Goal: Task Accomplishment & Management: Use online tool/utility

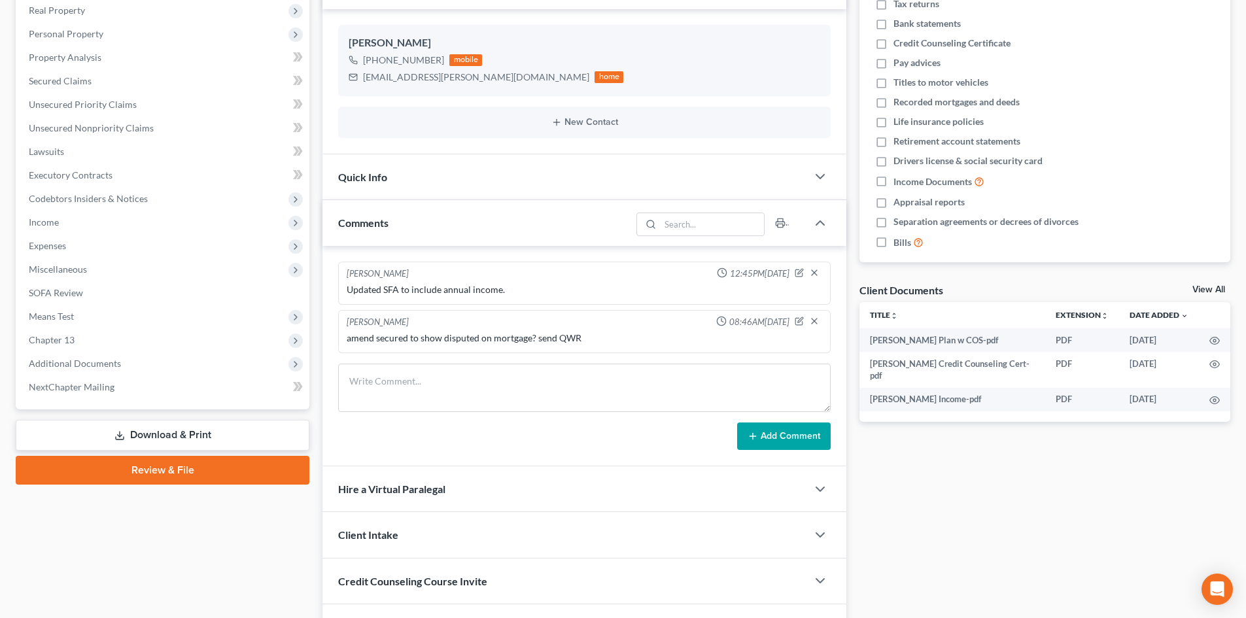
scroll to position [262, 0]
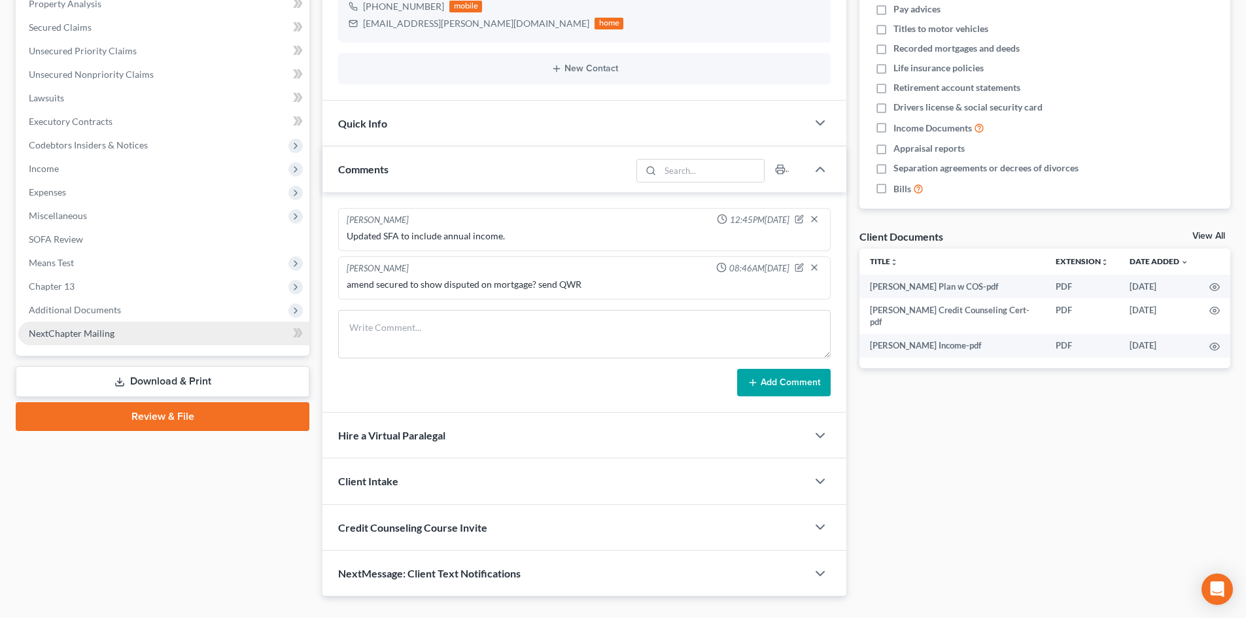
click at [119, 342] on link "NextChapter Mailing" at bounding box center [163, 334] width 291 height 24
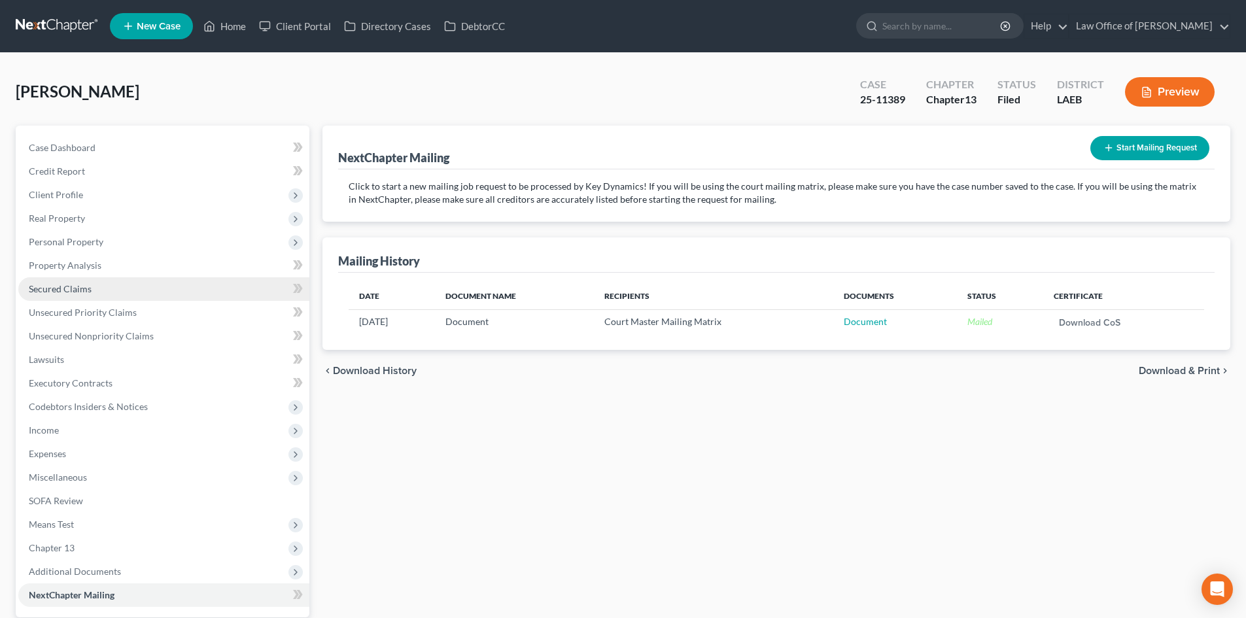
click at [61, 289] on span "Secured Claims" at bounding box center [60, 288] width 63 height 11
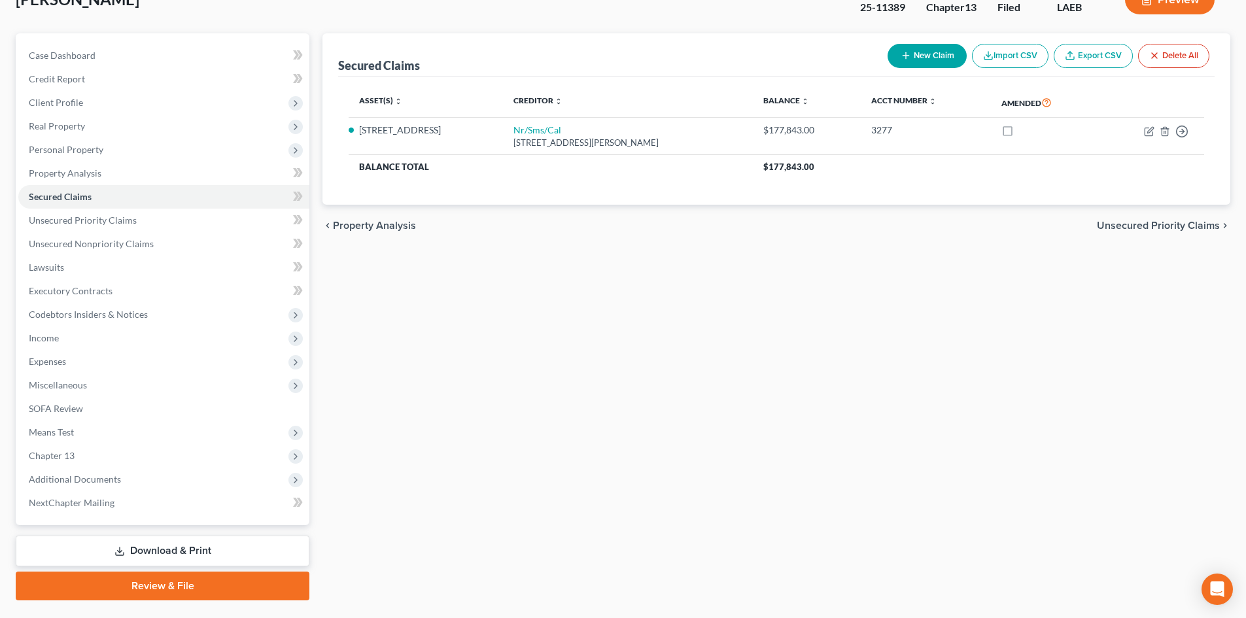
scroll to position [124, 0]
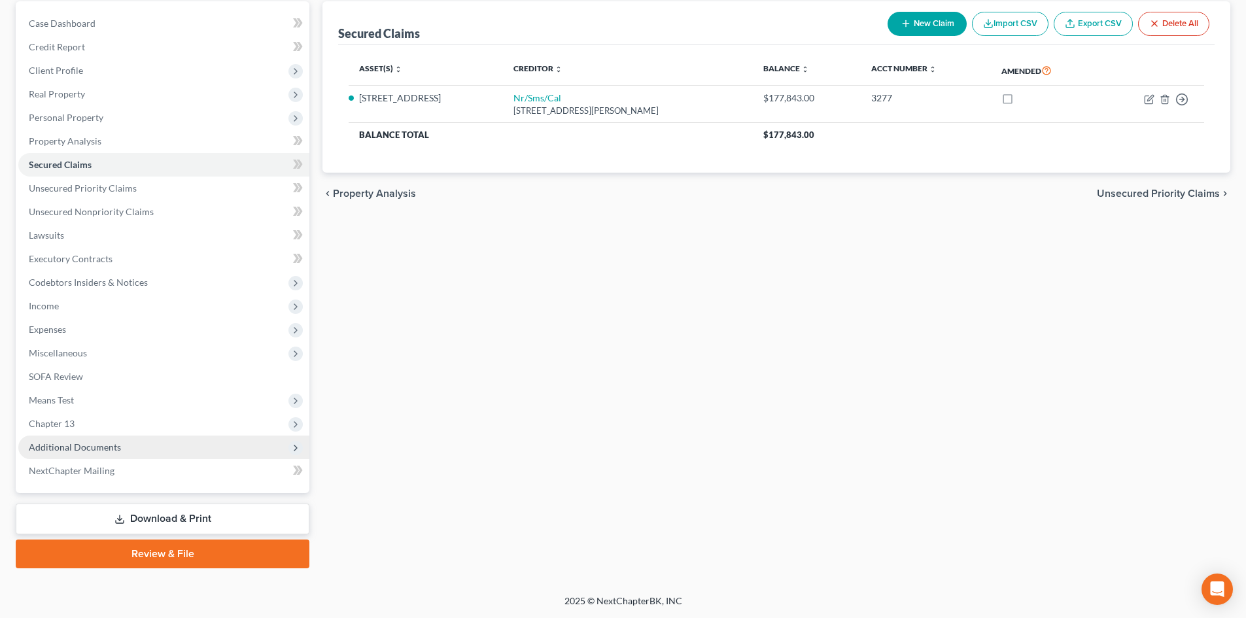
click at [96, 448] on span "Additional Documents" at bounding box center [75, 447] width 92 height 11
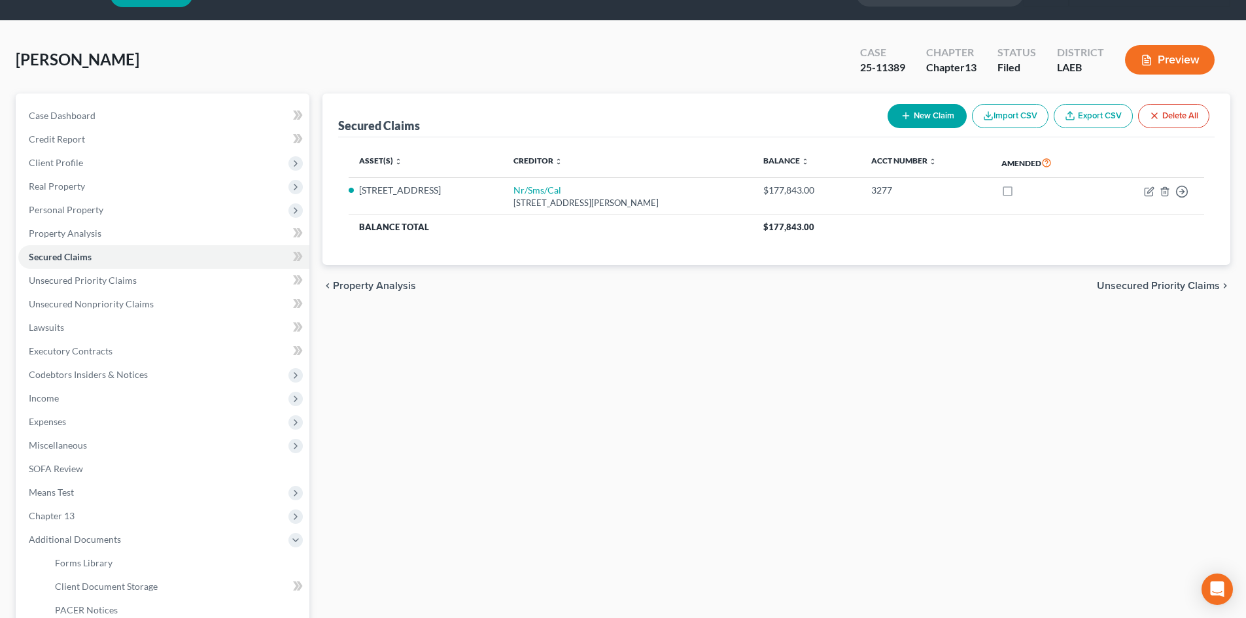
scroll to position [0, 0]
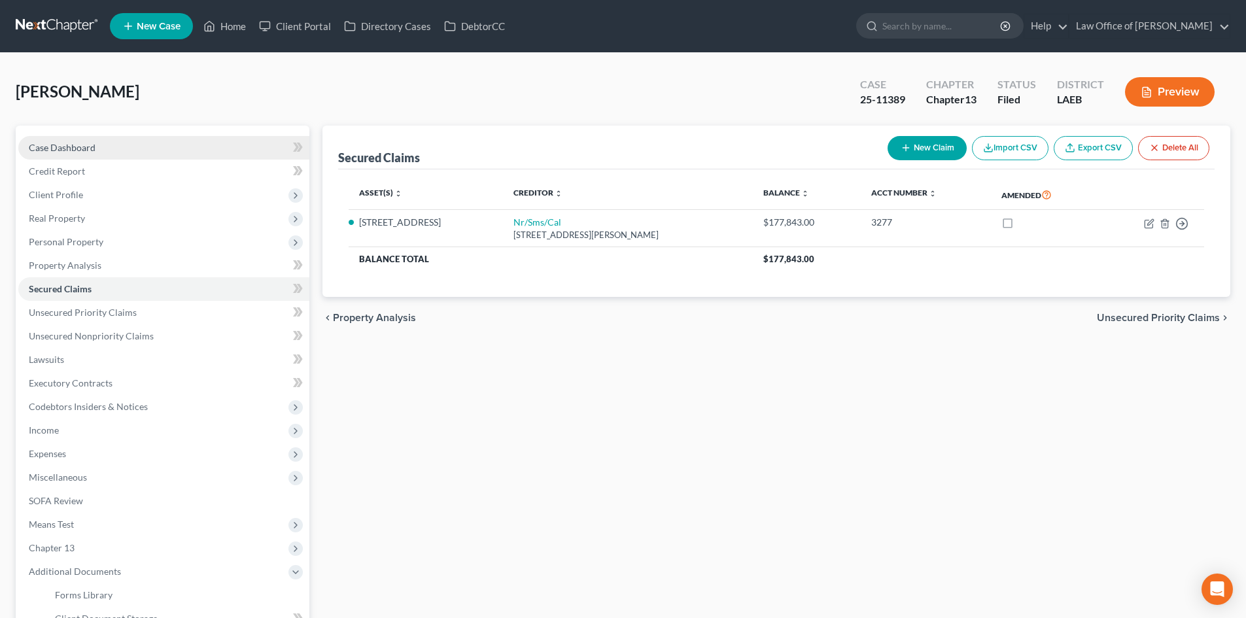
click at [63, 149] on span "Case Dashboard" at bounding box center [62, 147] width 67 height 11
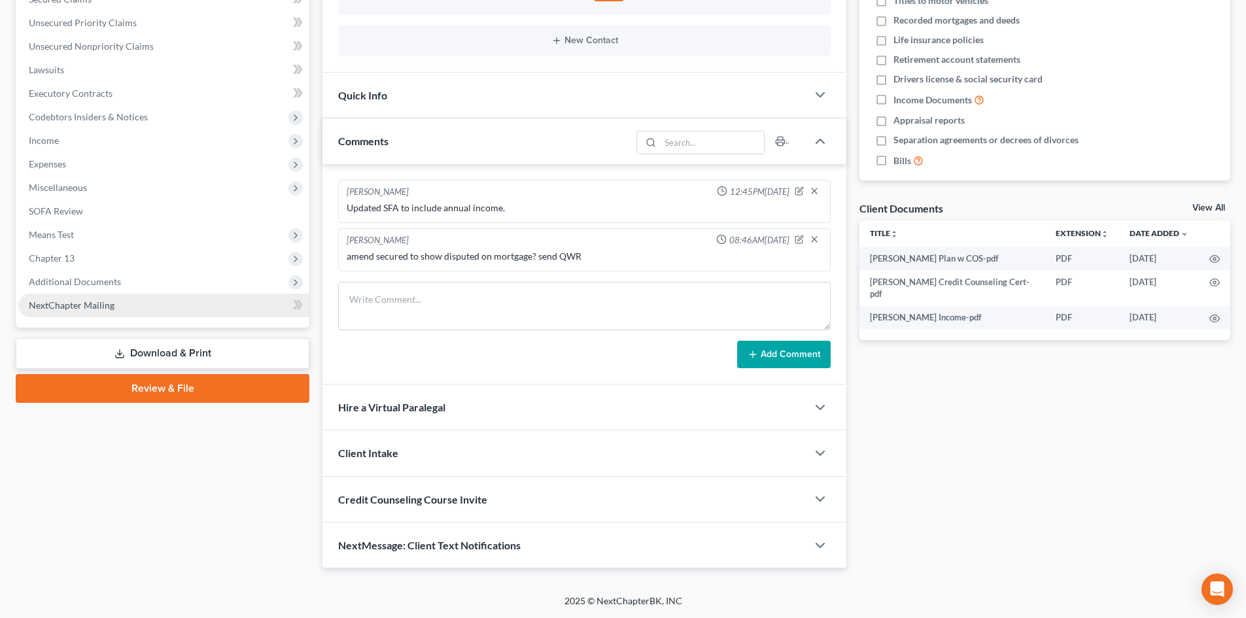
click at [96, 302] on span "NextChapter Mailing" at bounding box center [72, 305] width 86 height 11
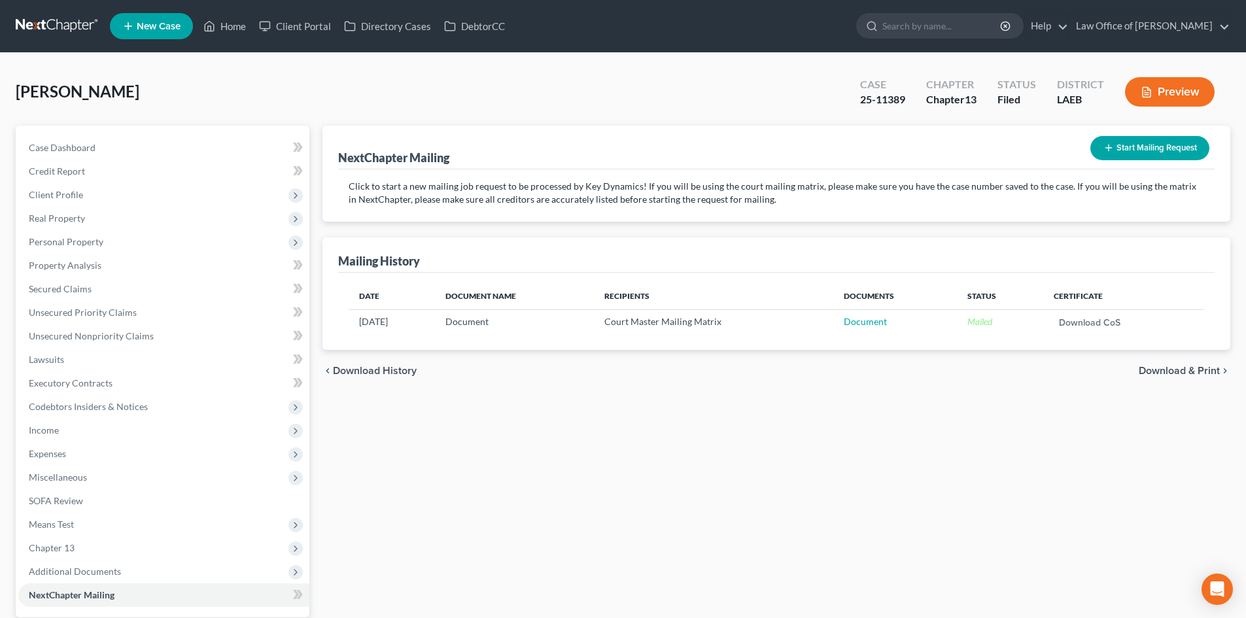
click at [1142, 149] on button "Start Mailing Request" at bounding box center [1150, 148] width 119 height 24
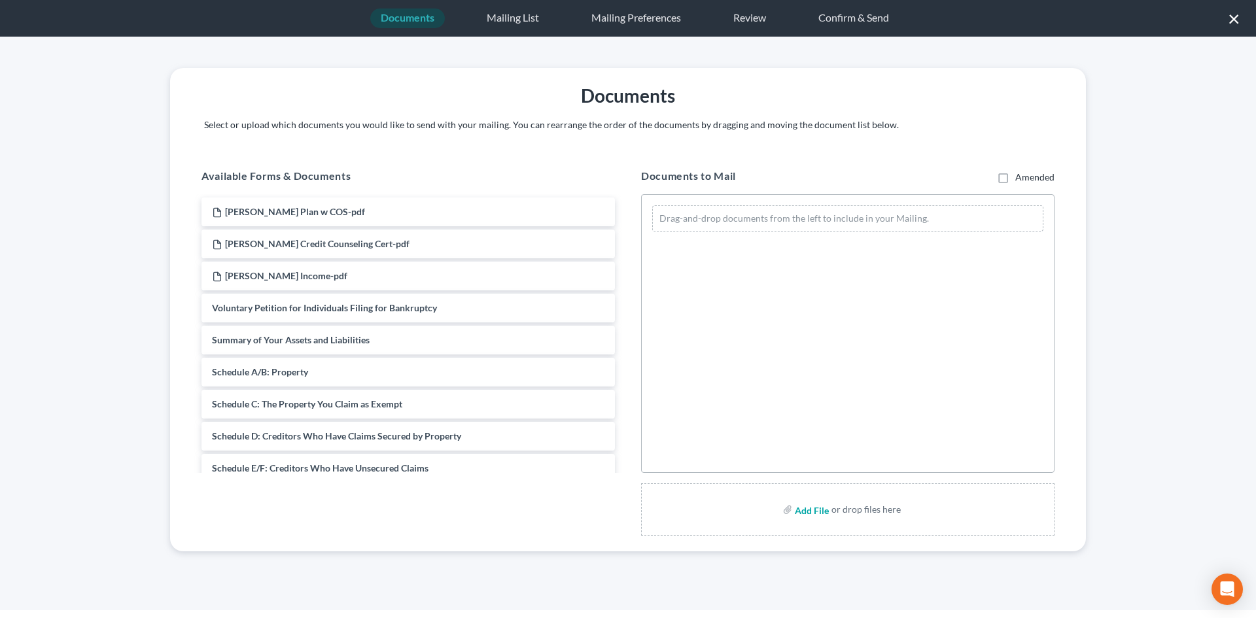
click at [823, 512] on input "file" at bounding box center [810, 510] width 31 height 24
type input "C:\fakepath\Simmons 1st amended mailing.pdf"
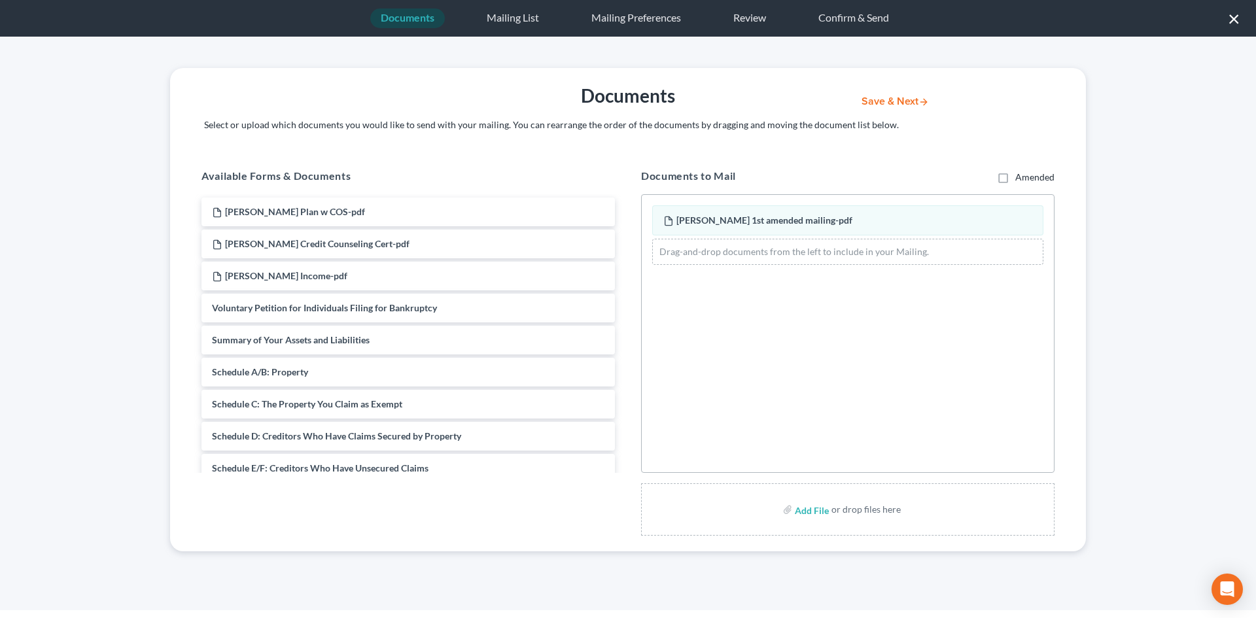
click at [880, 104] on button "Save & Next" at bounding box center [895, 101] width 88 height 11
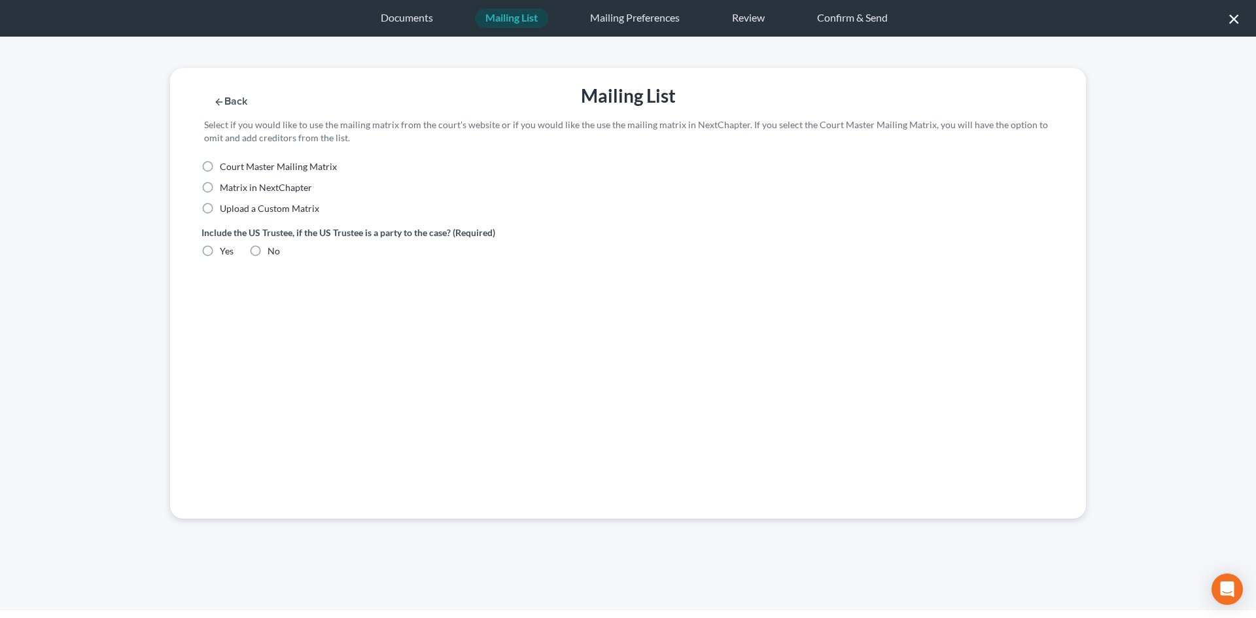
click at [259, 167] on span "Court Master Mailing Matrix" at bounding box center [278, 166] width 117 height 11
click at [234, 167] on input "Court Master Mailing Matrix" at bounding box center [229, 164] width 9 height 9
radio input "true"
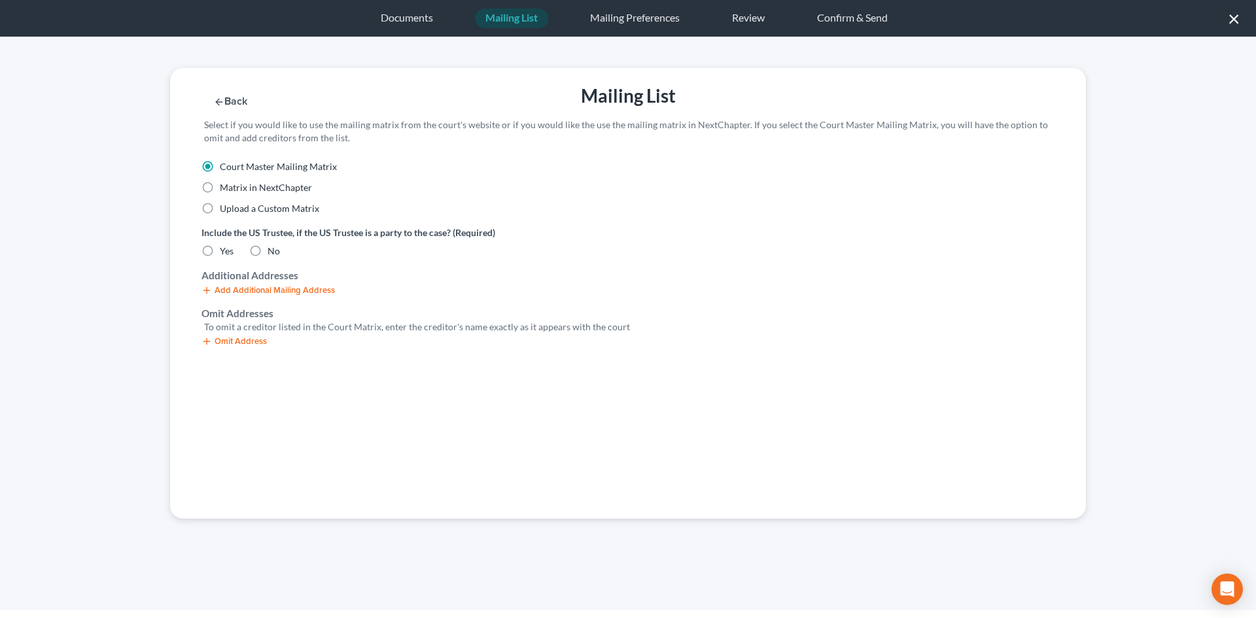
click at [268, 250] on label "No" at bounding box center [274, 251] width 12 height 13
click at [273, 250] on input "No" at bounding box center [277, 249] width 9 height 9
radio input "true"
click at [224, 338] on button "Omit Address" at bounding box center [234, 341] width 65 height 10
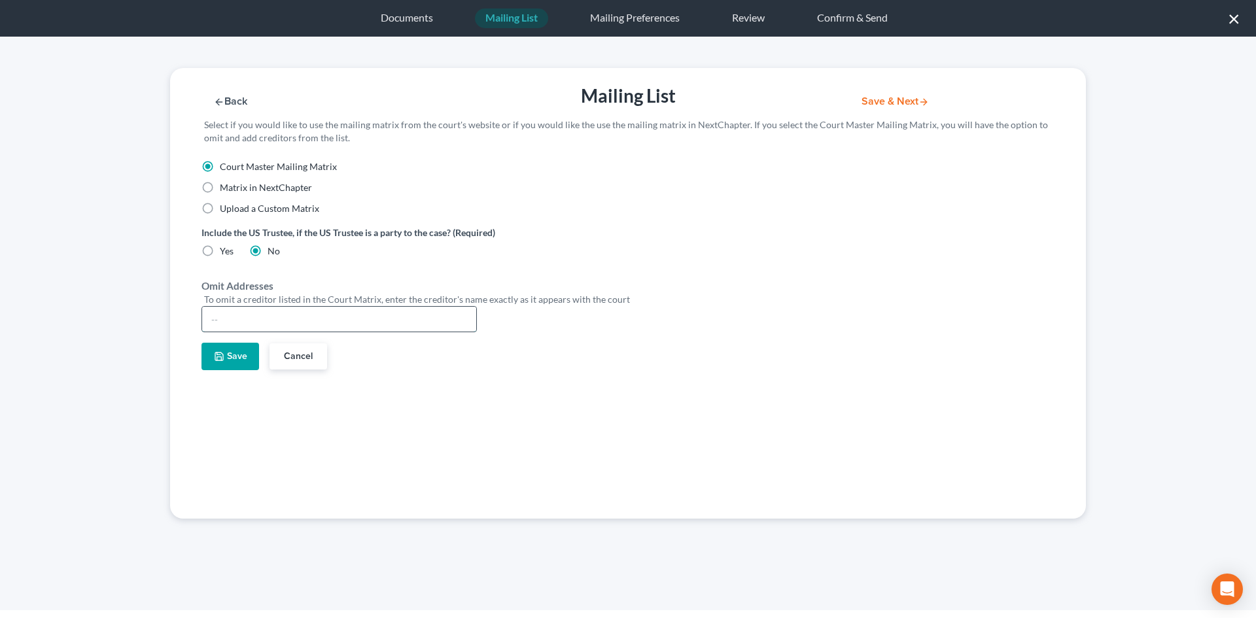
click at [230, 323] on input "text" at bounding box center [339, 319] width 274 height 25
type input "[PERSON_NAME]"
click at [218, 356] on icon "button" at bounding box center [219, 356] width 10 height 10
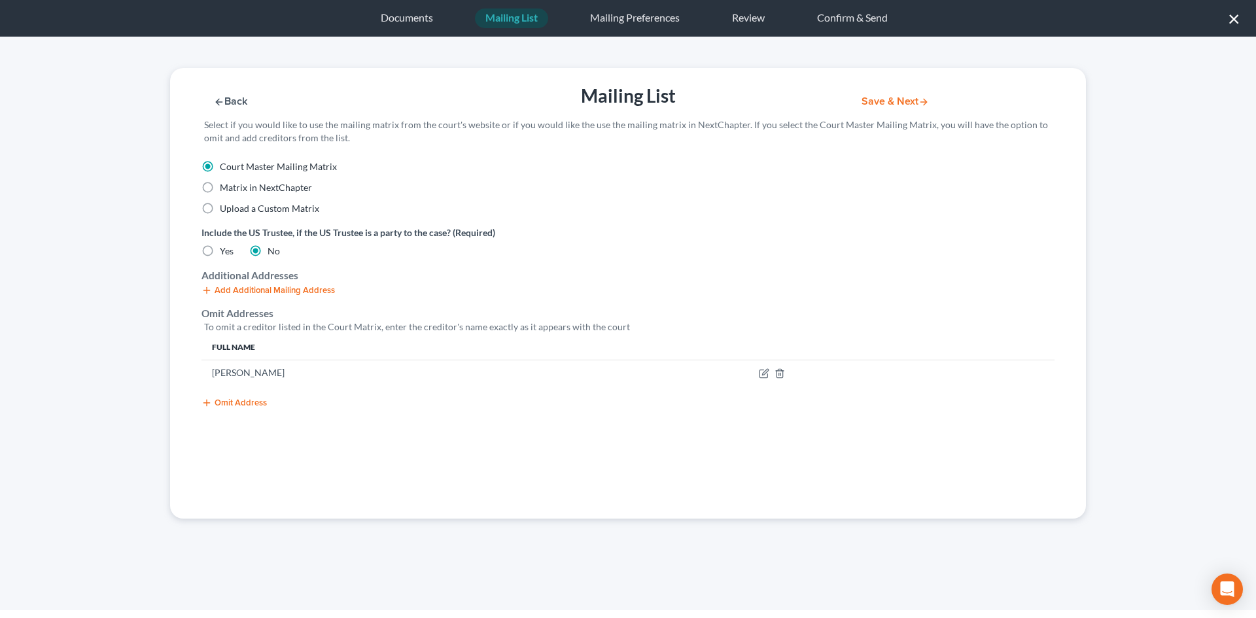
click at [889, 105] on button "Save & Next" at bounding box center [895, 101] width 88 height 11
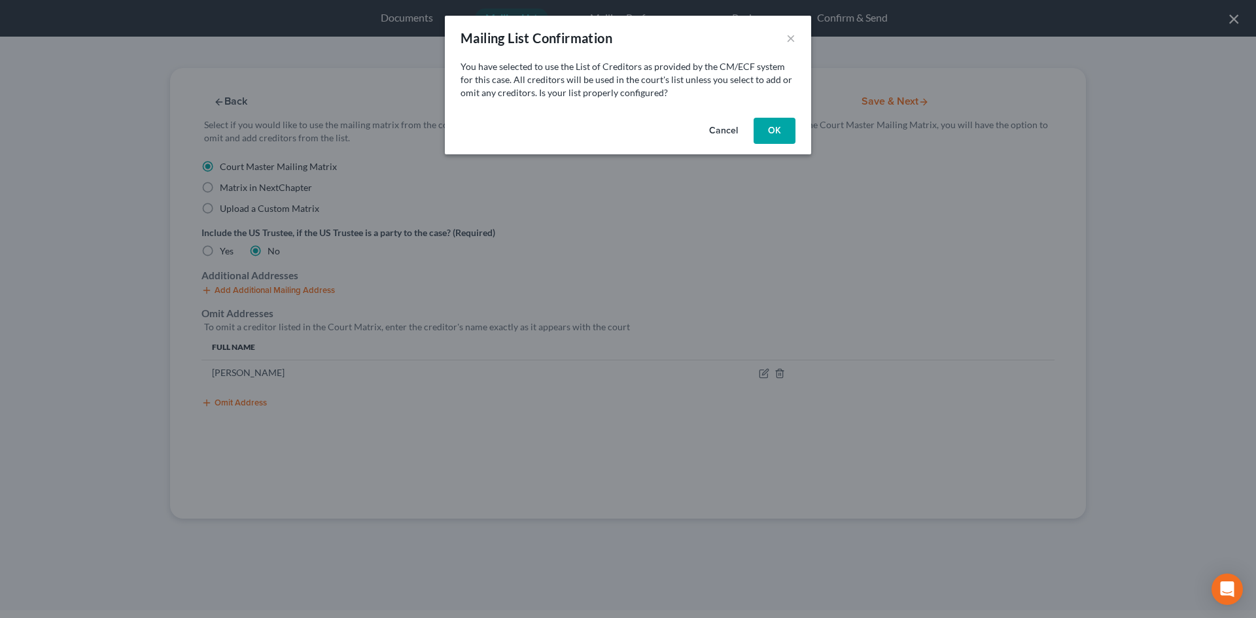
click at [784, 131] on button "OK" at bounding box center [775, 131] width 42 height 26
select select "19"
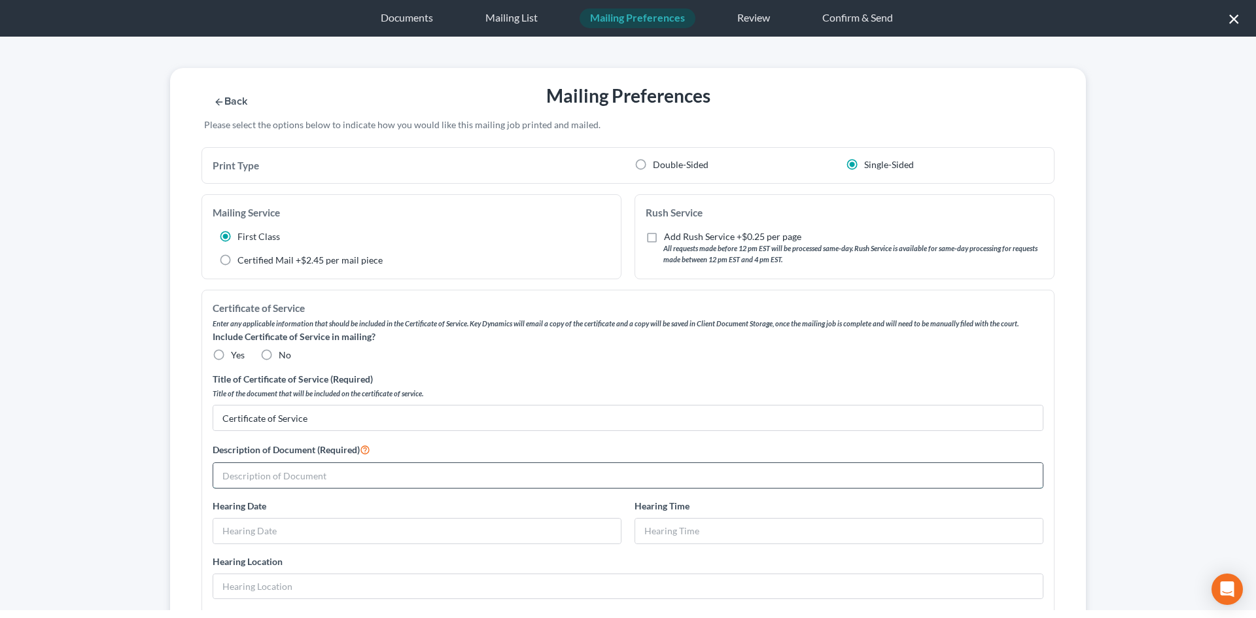
click at [342, 476] on input "text" at bounding box center [628, 475] width 830 height 25
type input "1st Amended Chapter 13 Plan [Doc. 24] and Notice of Preconfirmation Amendment […"
click at [891, 98] on button "Save & Next" at bounding box center [895, 101] width 88 height 11
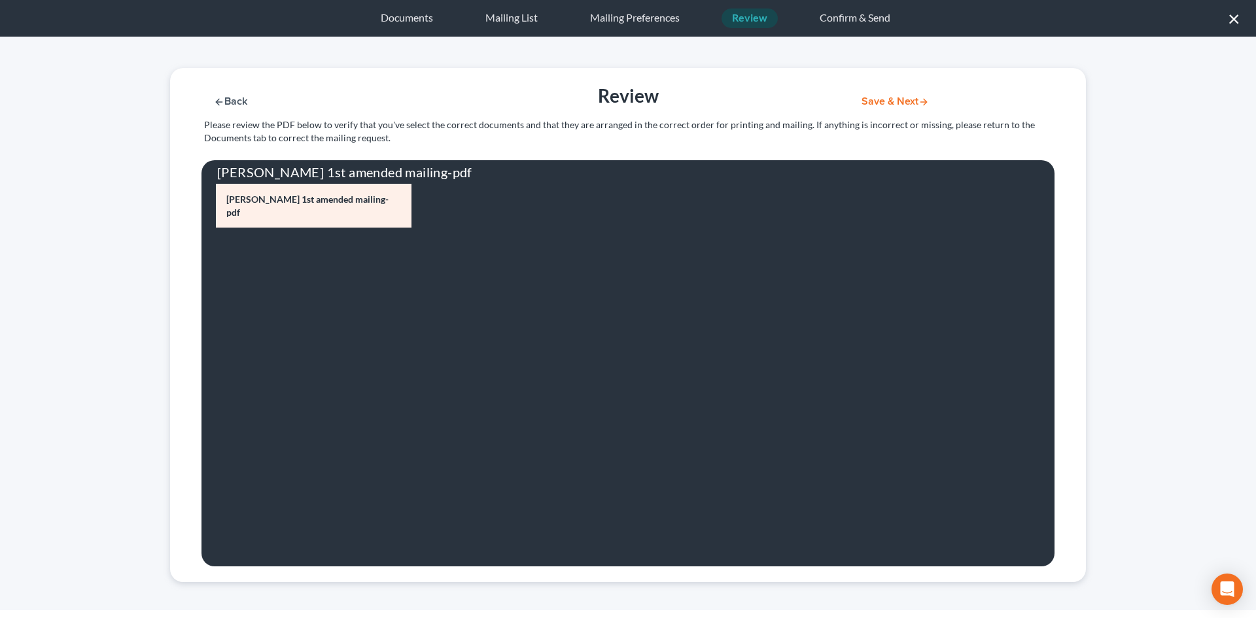
click at [228, 96] on button "Back" at bounding box center [231, 101] width 58 height 11
select select "19"
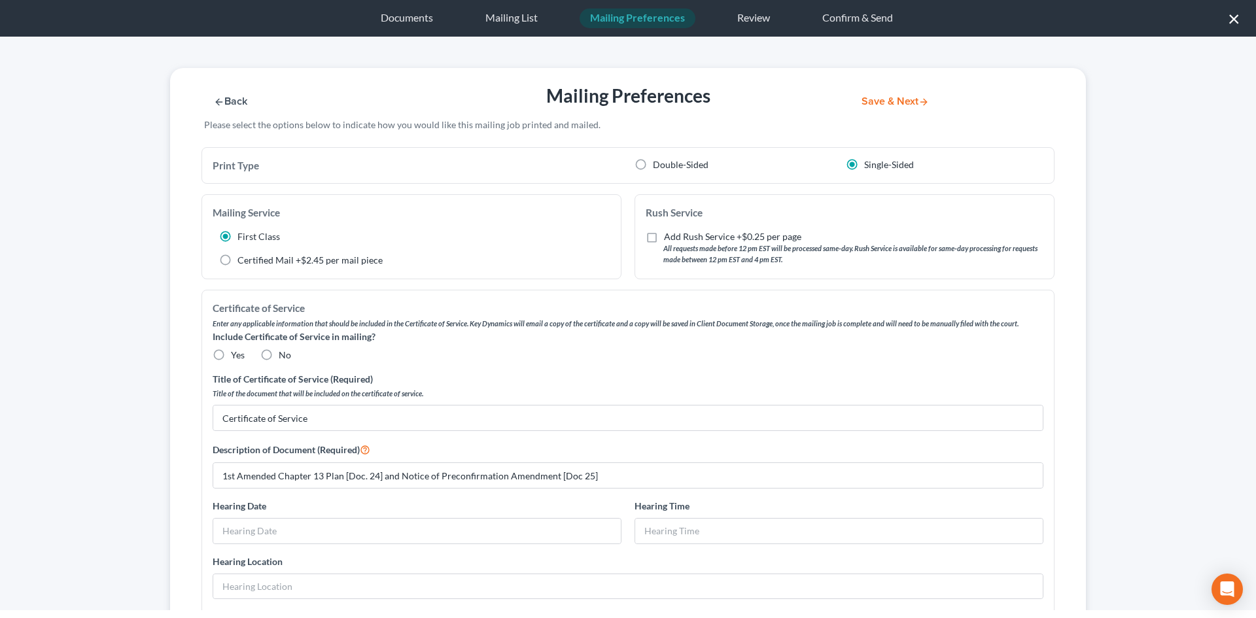
click at [279, 357] on label "No" at bounding box center [285, 355] width 12 height 13
click at [284, 357] on input "No" at bounding box center [288, 353] width 9 height 9
radio input "true"
click at [893, 107] on button "Save & Next" at bounding box center [895, 101] width 88 height 11
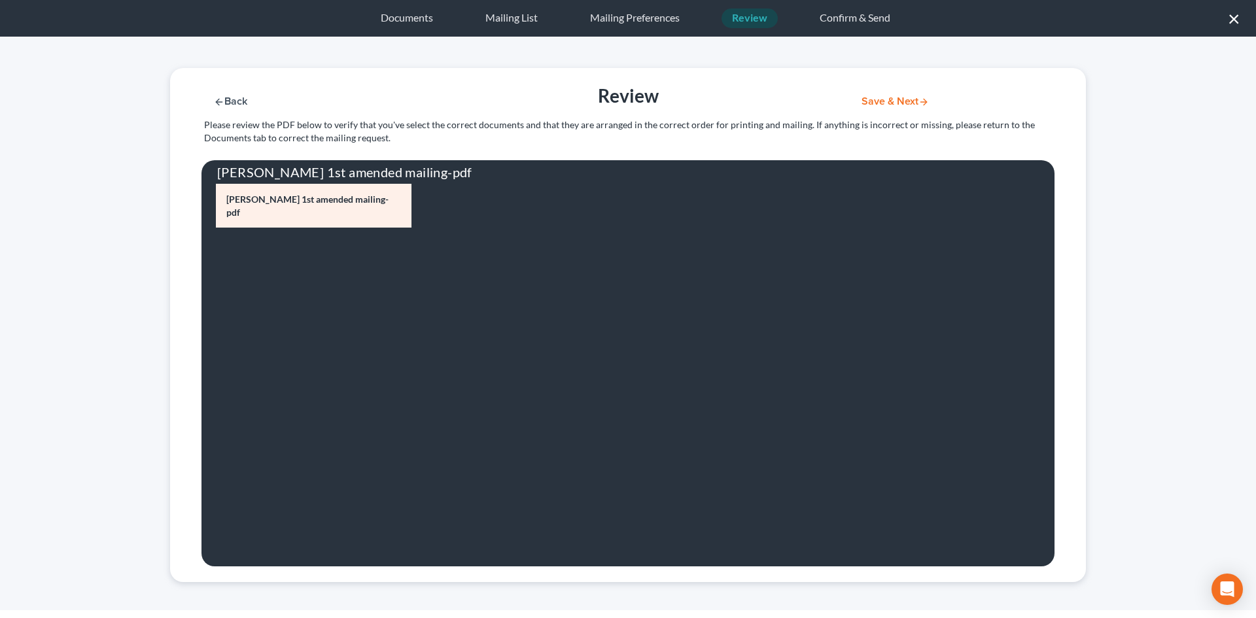
click at [856, 105] on button "Save & Next" at bounding box center [895, 101] width 88 height 11
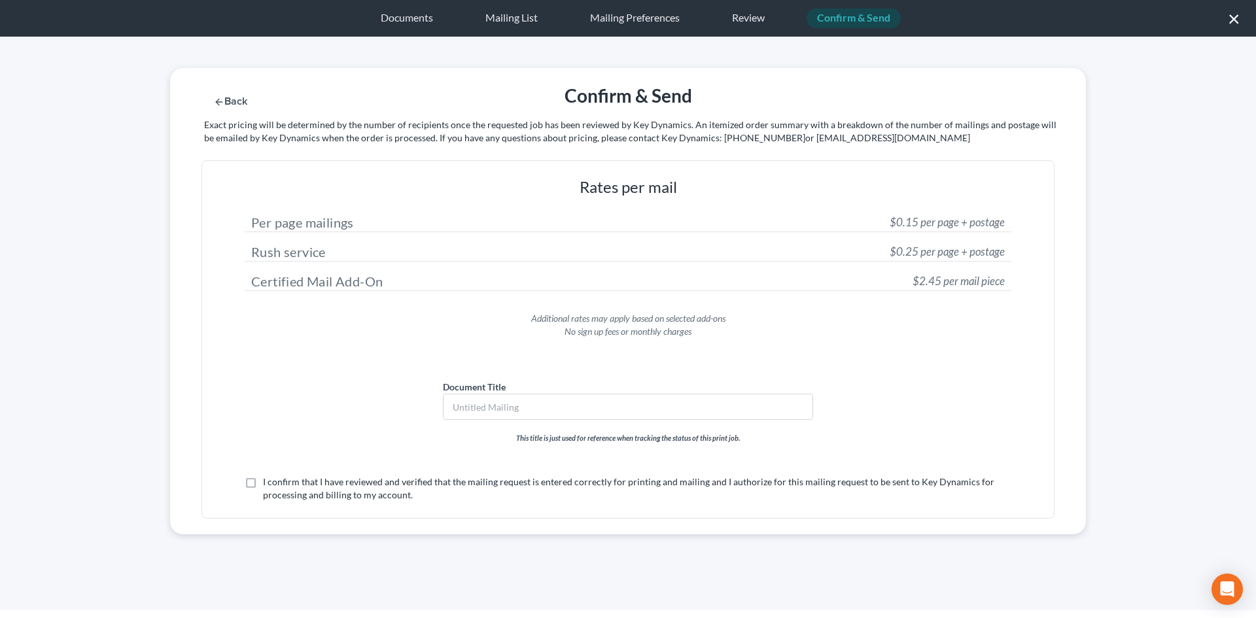
click at [309, 485] on label "I confirm that I have reviewed and verified that the mailing request is entered…" at bounding box center [637, 489] width 748 height 26
click at [277, 484] on input "I confirm that I have reviewed and verified that the mailing request is entered…" at bounding box center [272, 480] width 9 height 9
checkbox input "true"
click at [928, 99] on button "Submit for Mailing" at bounding box center [912, 101] width 122 height 11
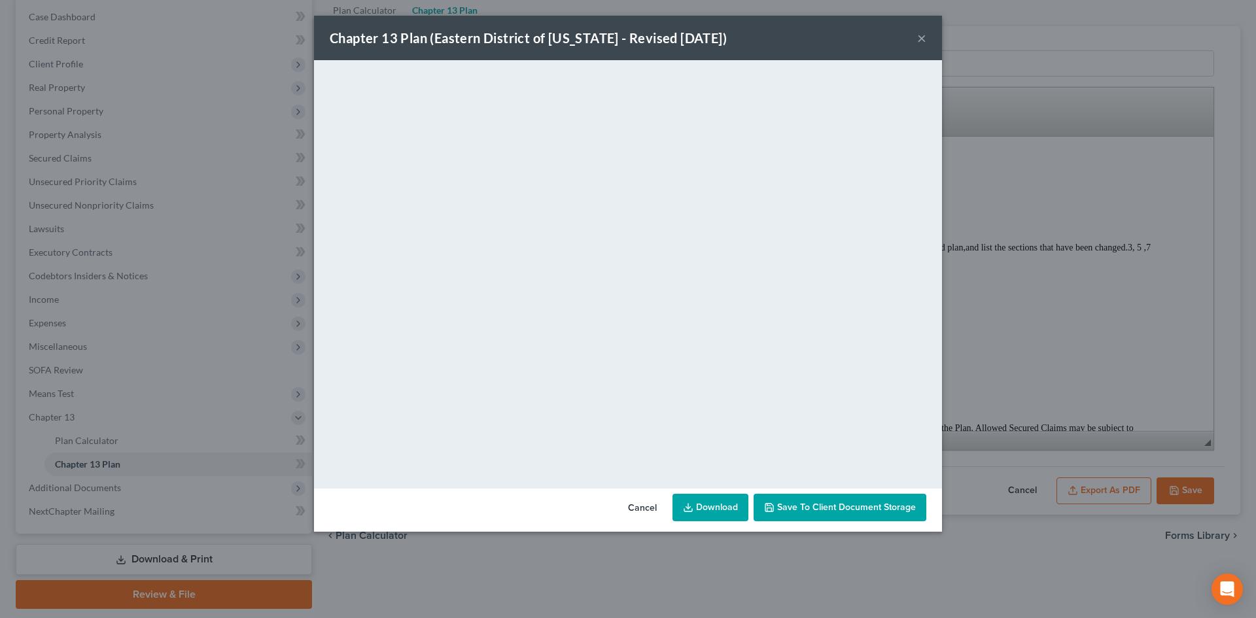
click at [921, 36] on button "×" at bounding box center [921, 38] width 9 height 16
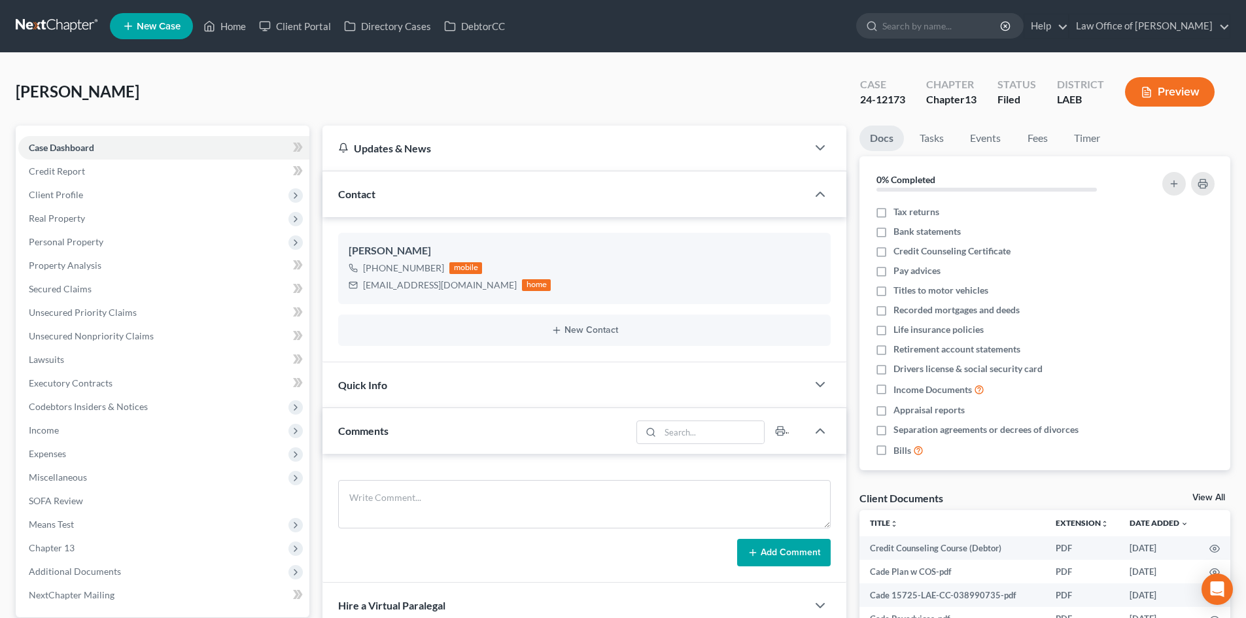
drag, startPoint x: 0, startPoint y: 0, endPoint x: 43, endPoint y: 24, distance: 49.5
click at [43, 24] on link at bounding box center [58, 26] width 84 height 24
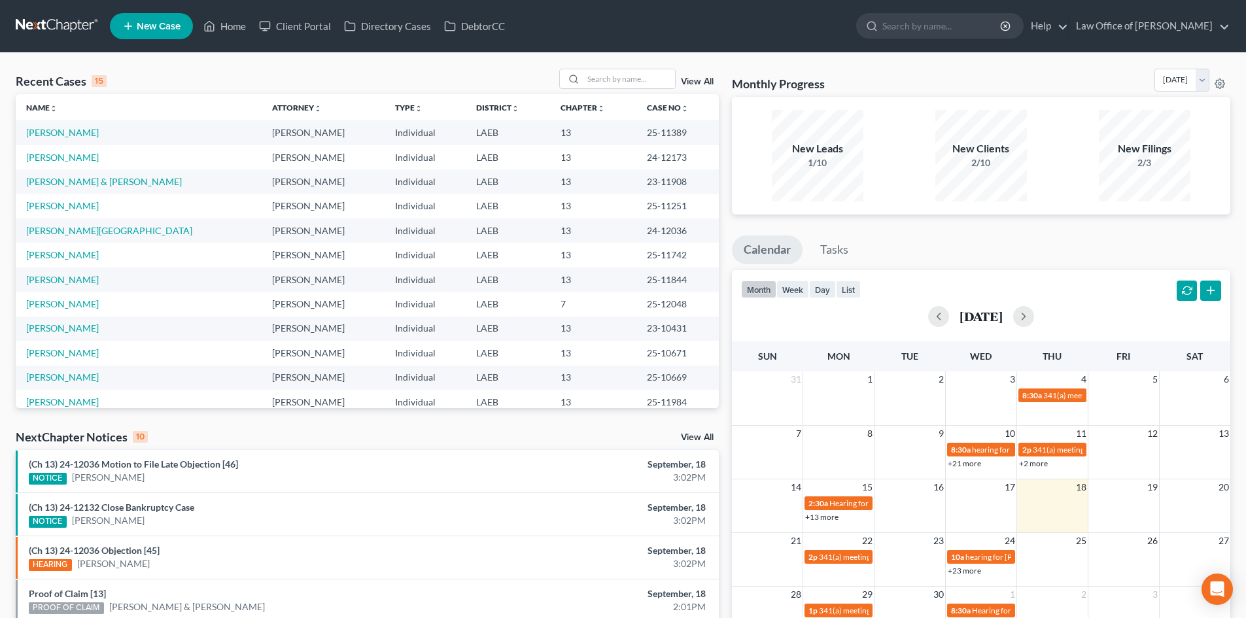
click at [330, 429] on div "Recent Cases 15 View All Name unfold_more expand_more expand_less Attorney unfo…" at bounding box center [367, 485] width 716 height 833
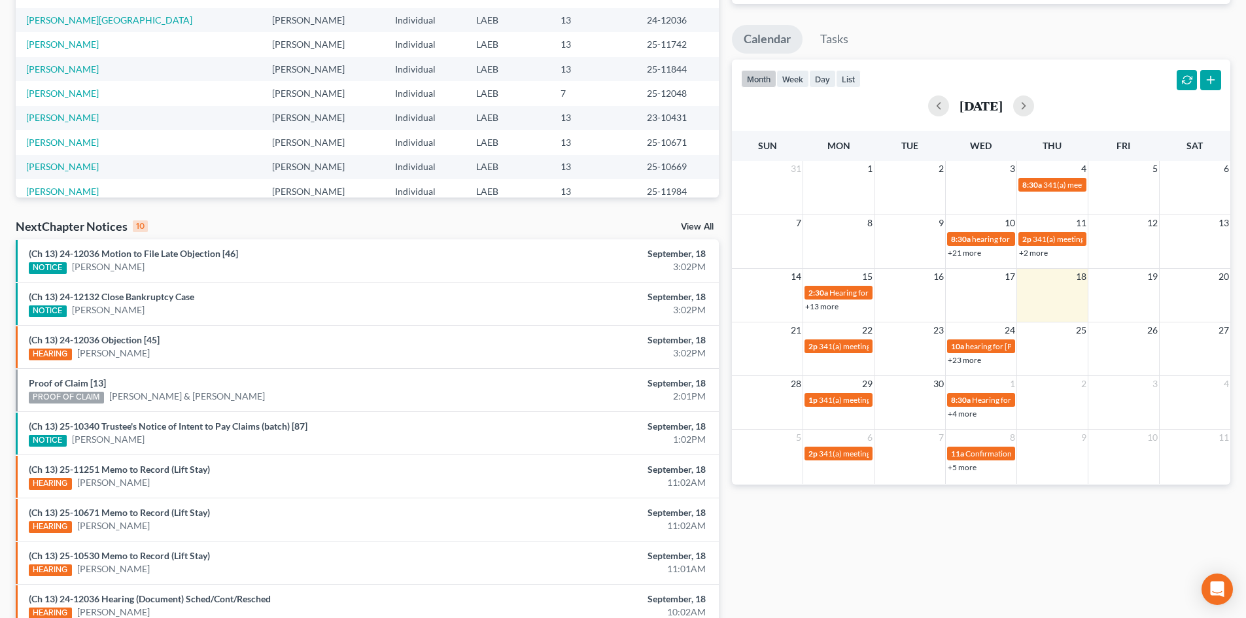
scroll to position [262, 0]
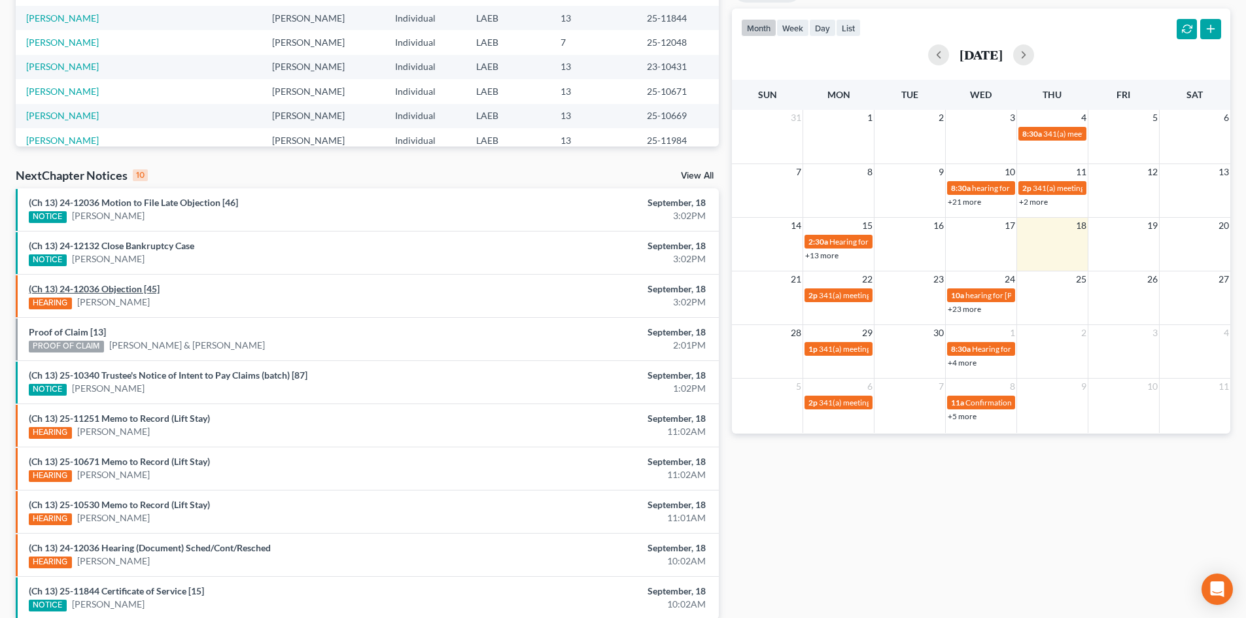
click at [108, 290] on link "(Ch 13) 24-12036 Objection [45]" at bounding box center [94, 288] width 131 height 11
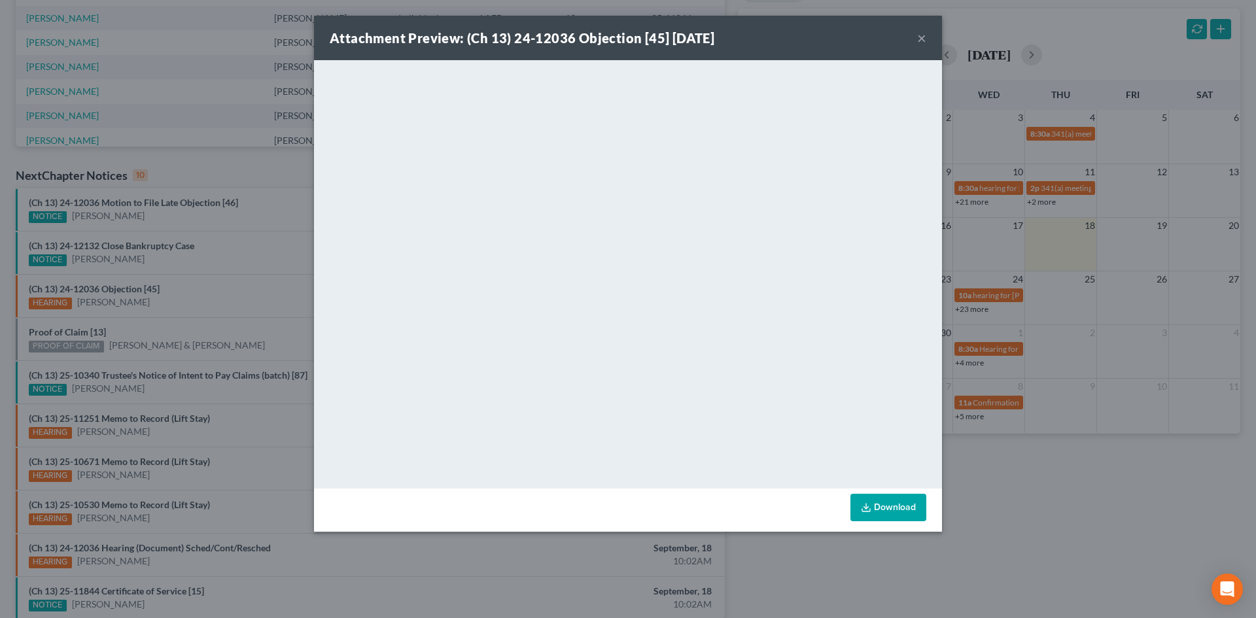
click at [919, 34] on button "×" at bounding box center [921, 38] width 9 height 16
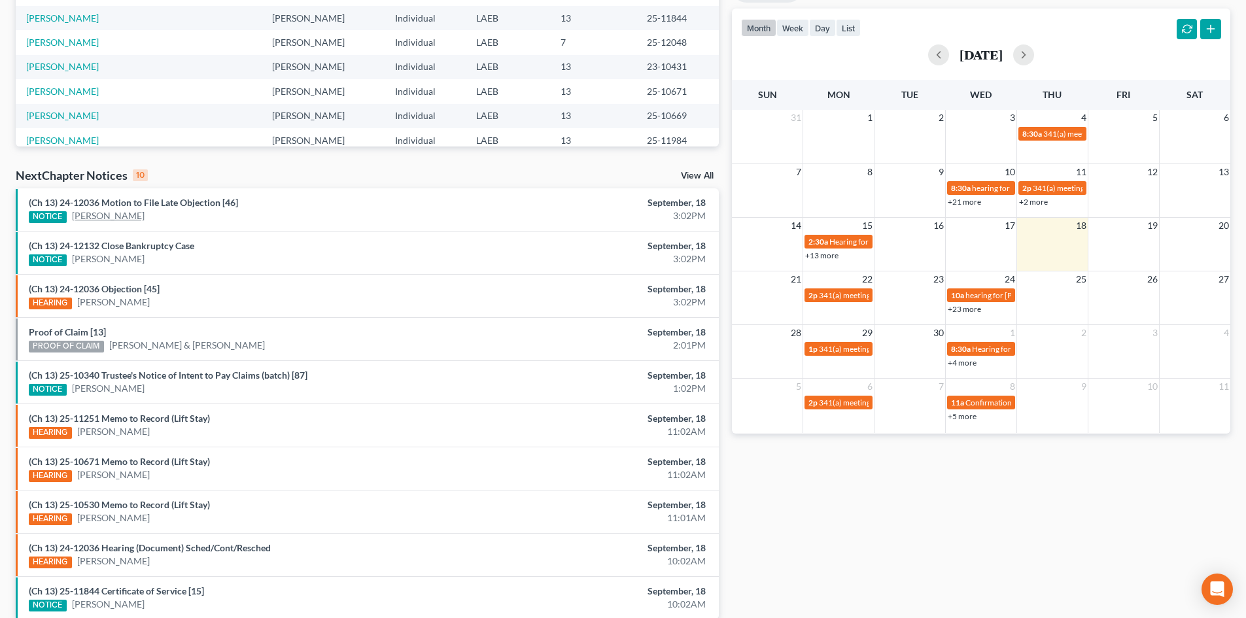
click at [102, 218] on link "[PERSON_NAME]" at bounding box center [108, 215] width 73 height 13
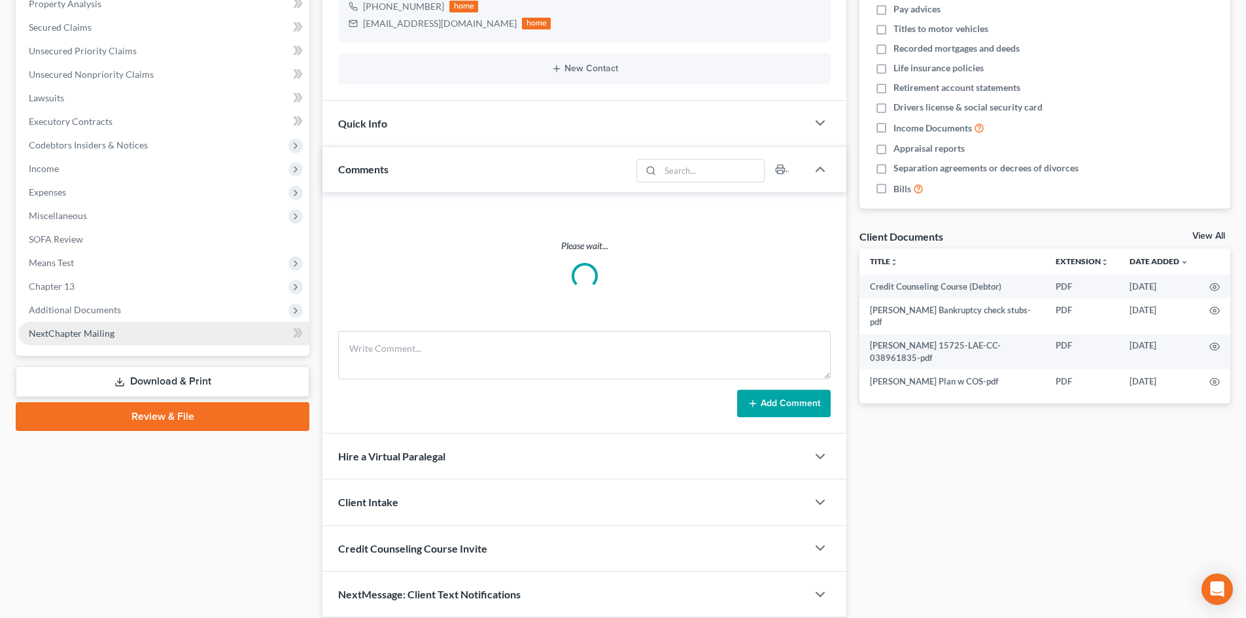
scroll to position [264, 0]
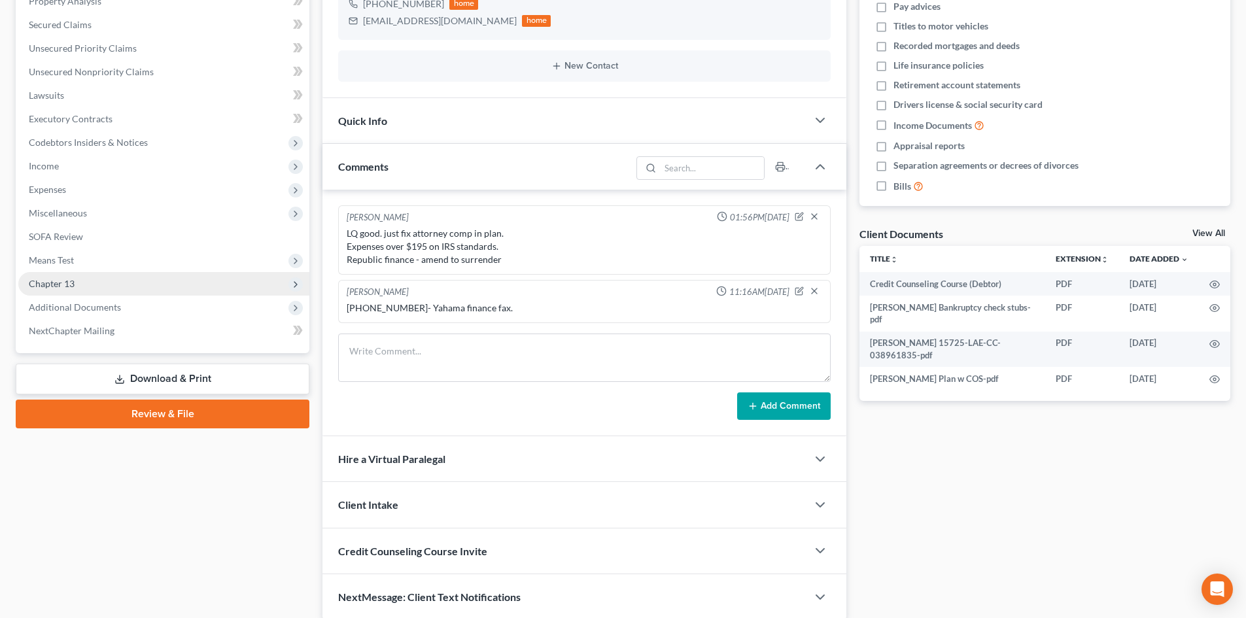
click at [54, 279] on span "Chapter 13" at bounding box center [52, 283] width 46 height 11
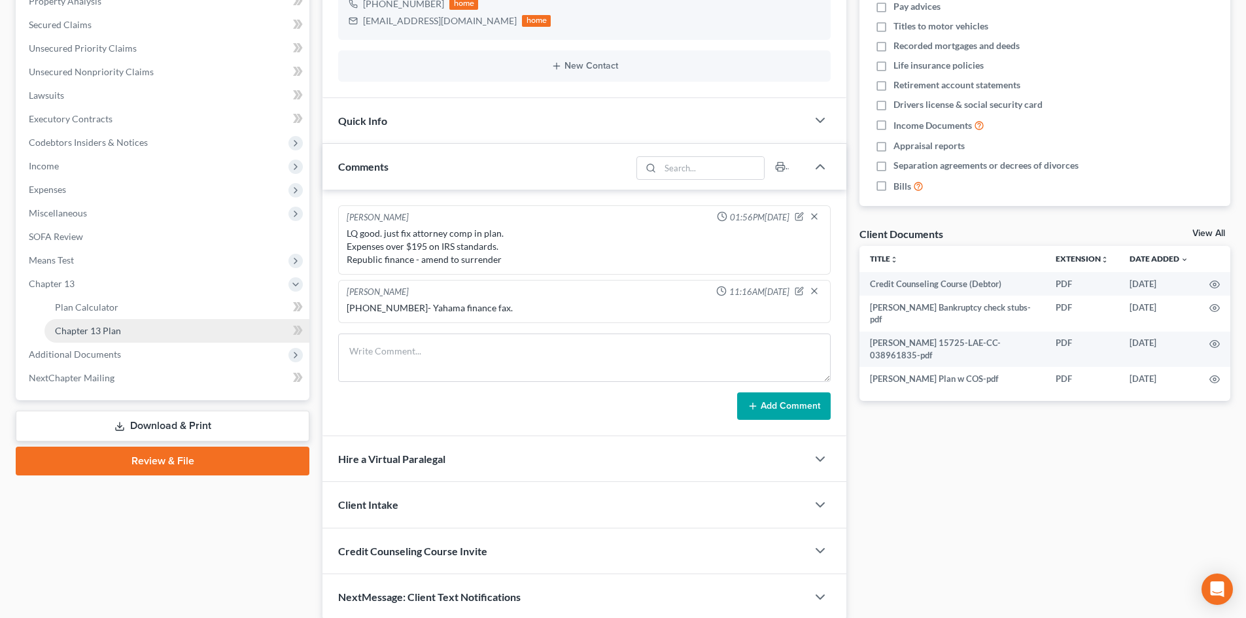
click at [94, 330] on span "Chapter 13 Plan" at bounding box center [88, 330] width 66 height 11
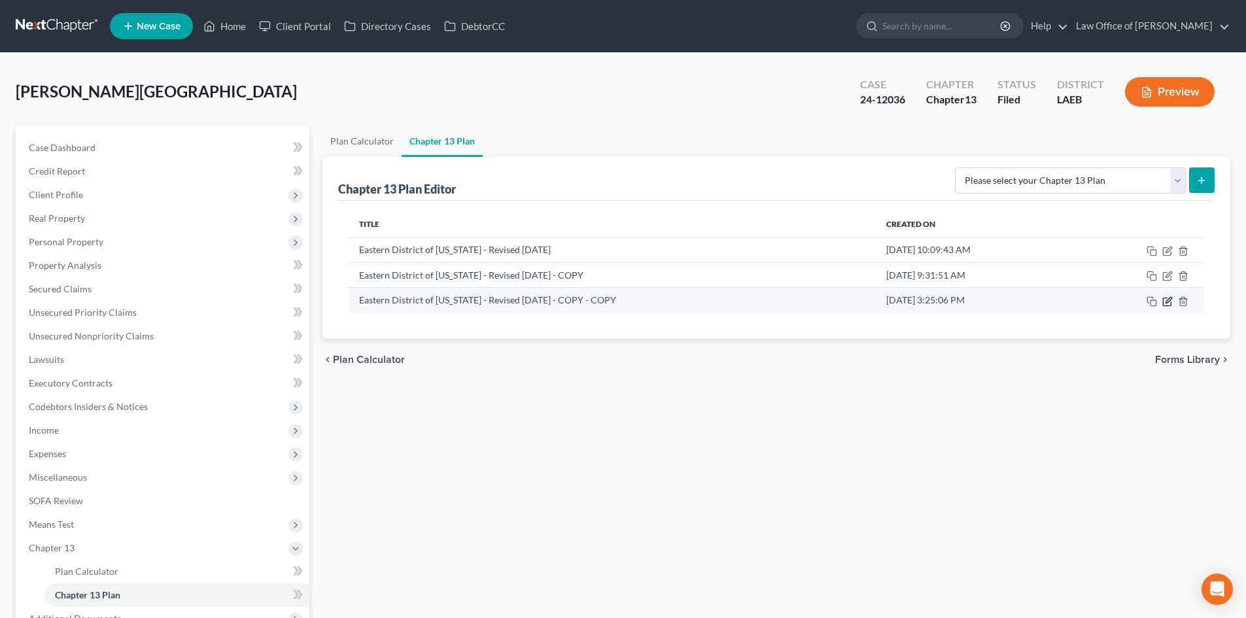
click at [1163, 302] on icon "button" at bounding box center [1168, 301] width 10 height 10
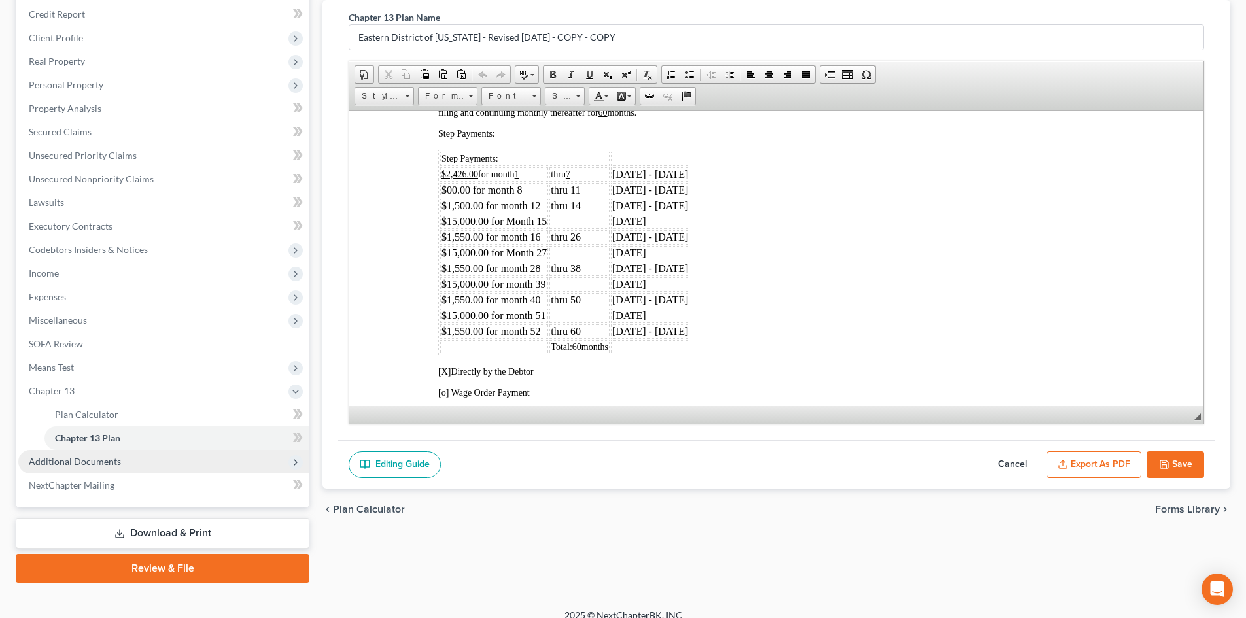
scroll to position [171, 0]
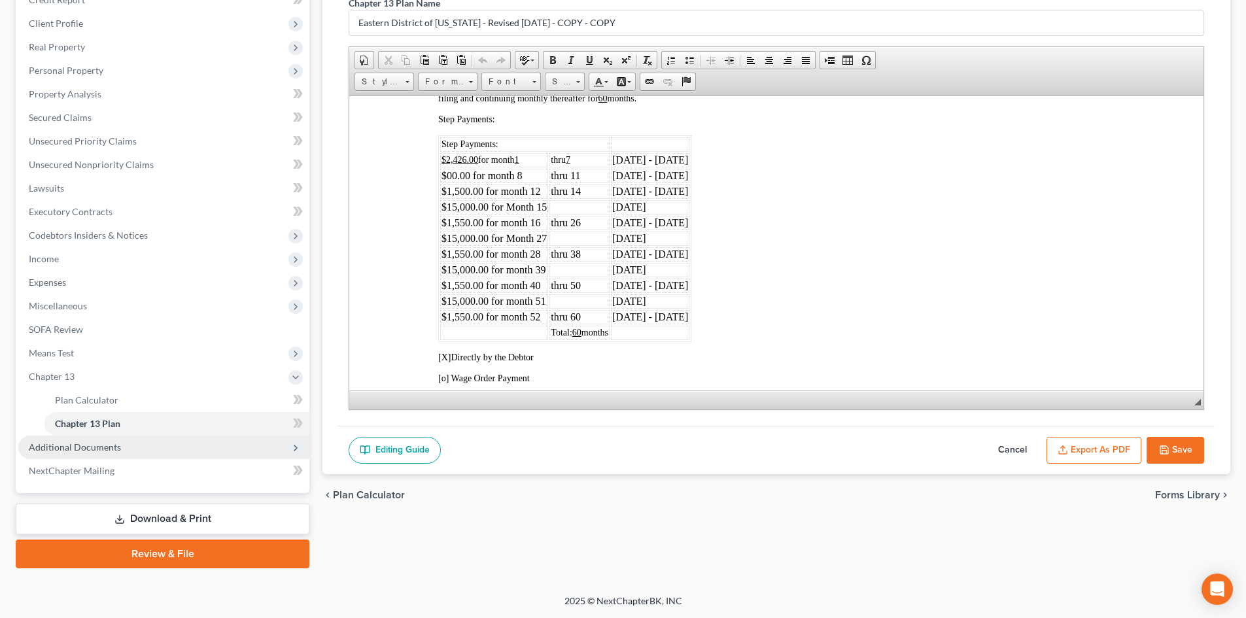
click at [68, 449] on span "Additional Documents" at bounding box center [75, 447] width 92 height 11
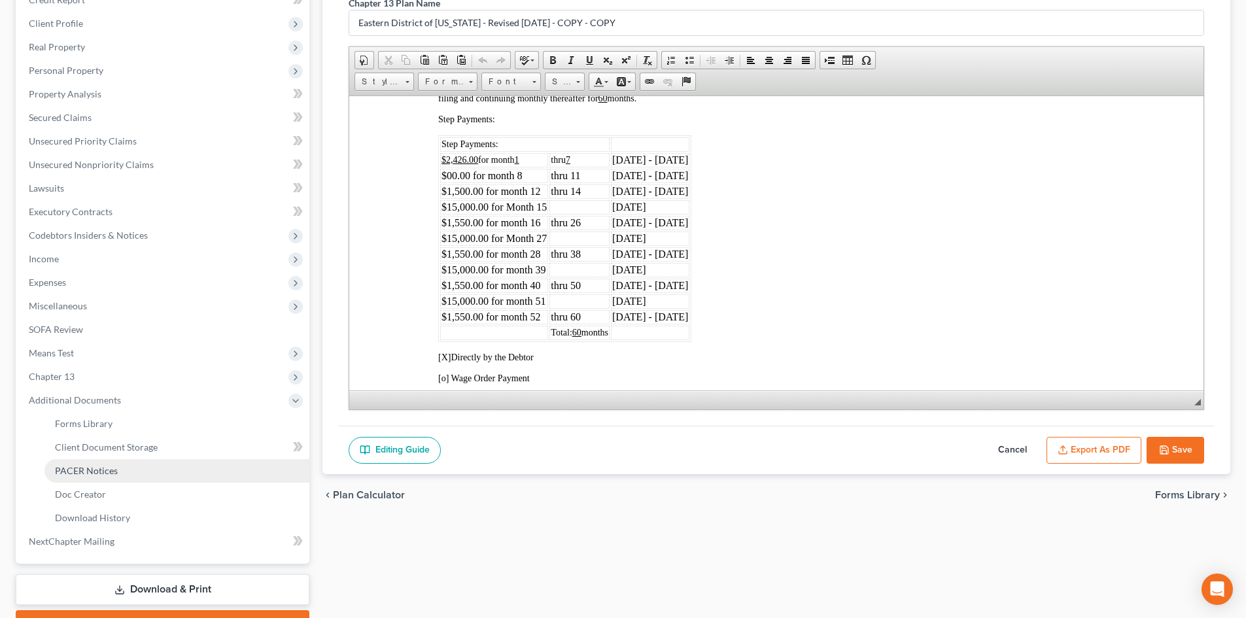
click at [86, 469] on span "PACER Notices" at bounding box center [86, 470] width 63 height 11
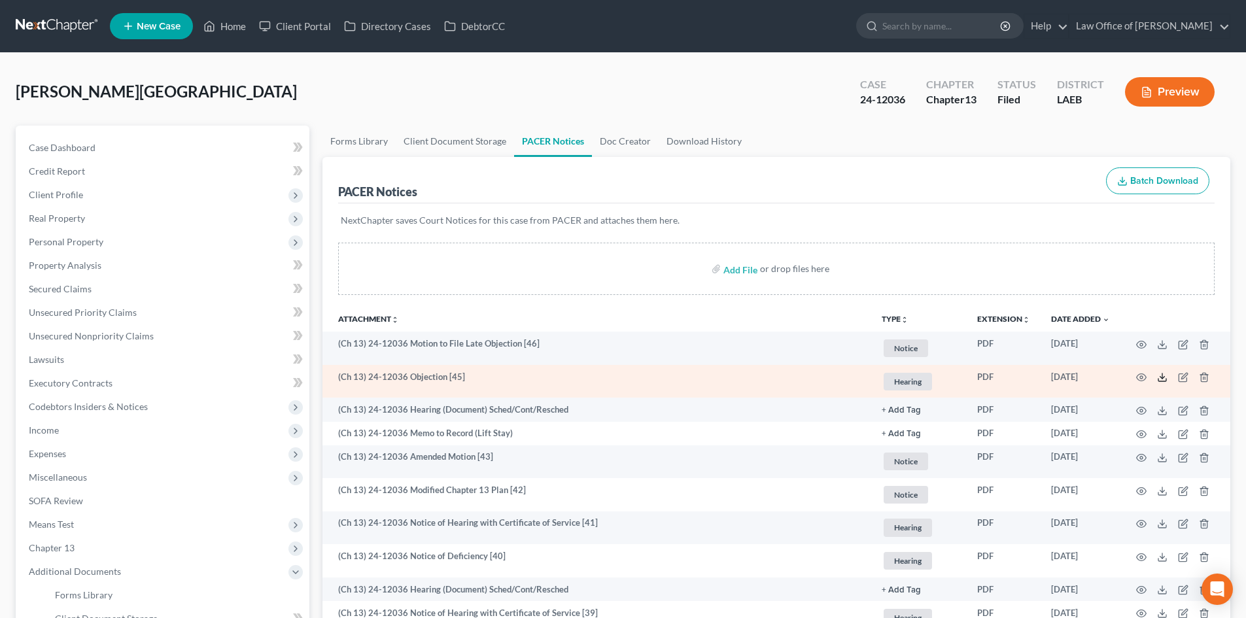
click at [1159, 377] on icon at bounding box center [1162, 377] width 10 height 10
